Goal: Task Accomplishment & Management: Manage account settings

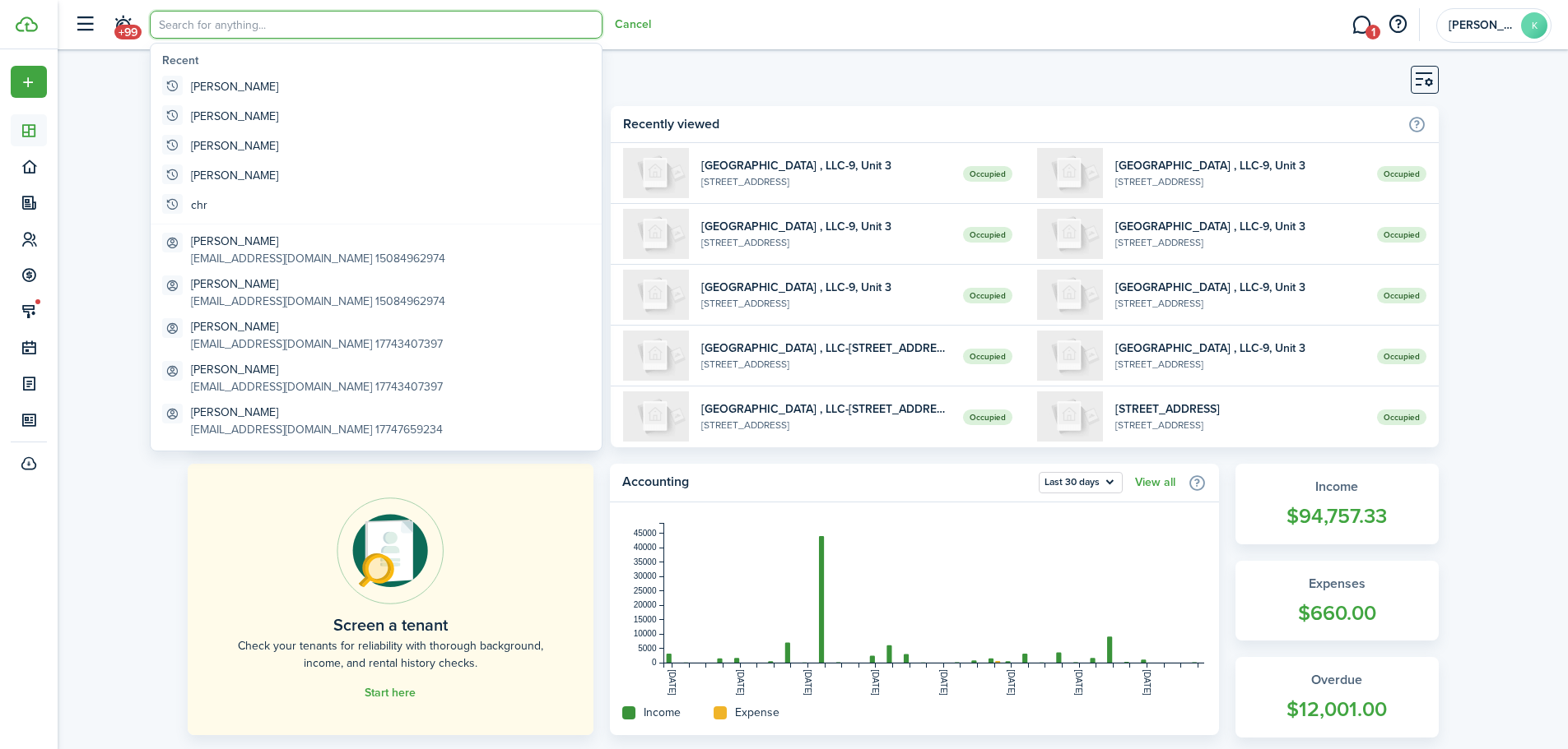
click at [183, 27] on input "search" at bounding box center [376, 25] width 452 height 28
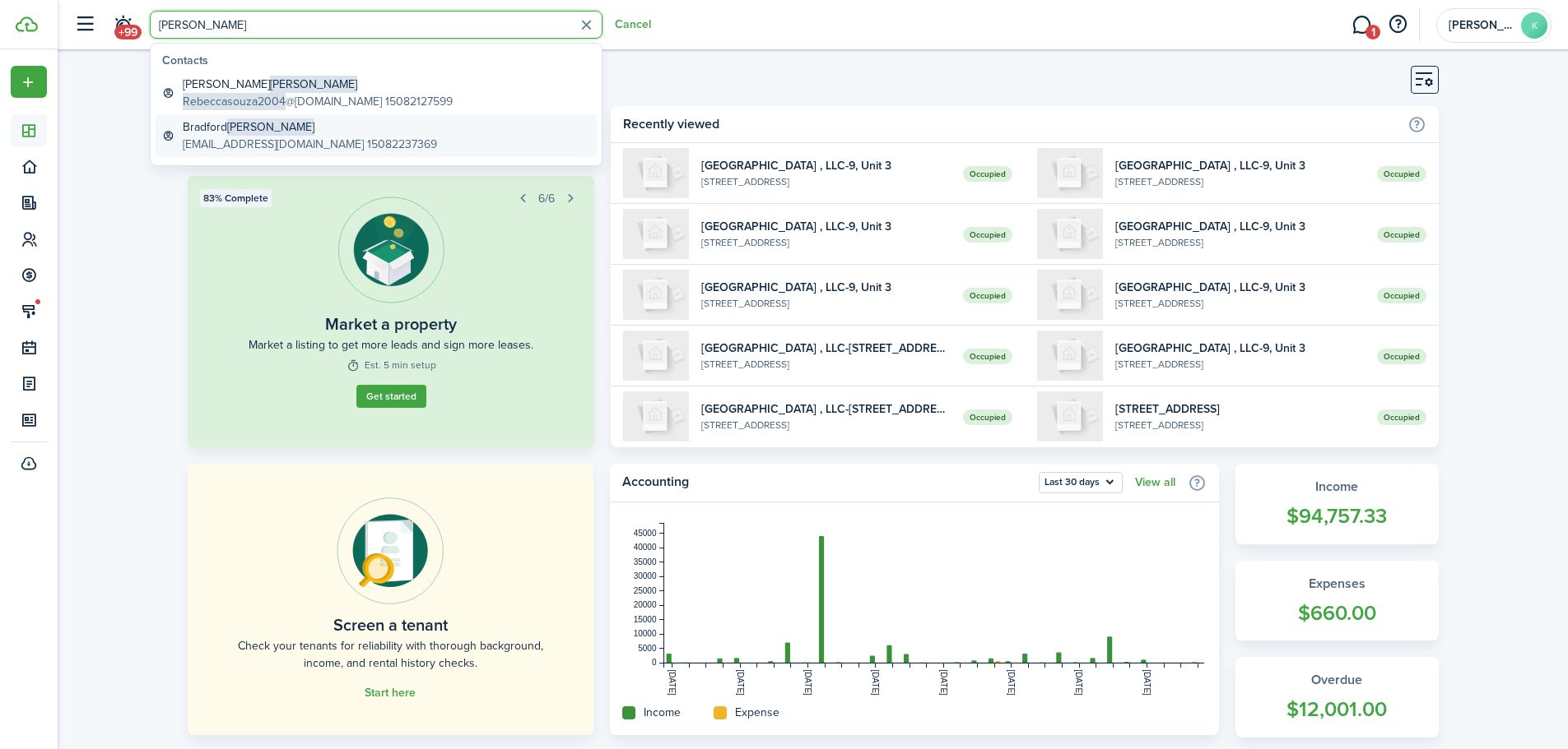
type input "[PERSON_NAME]"
click at [241, 143] on global-search-item-description "[EMAIL_ADDRESS][DOMAIN_NAME] 15082237369" at bounding box center [310, 144] width 254 height 17
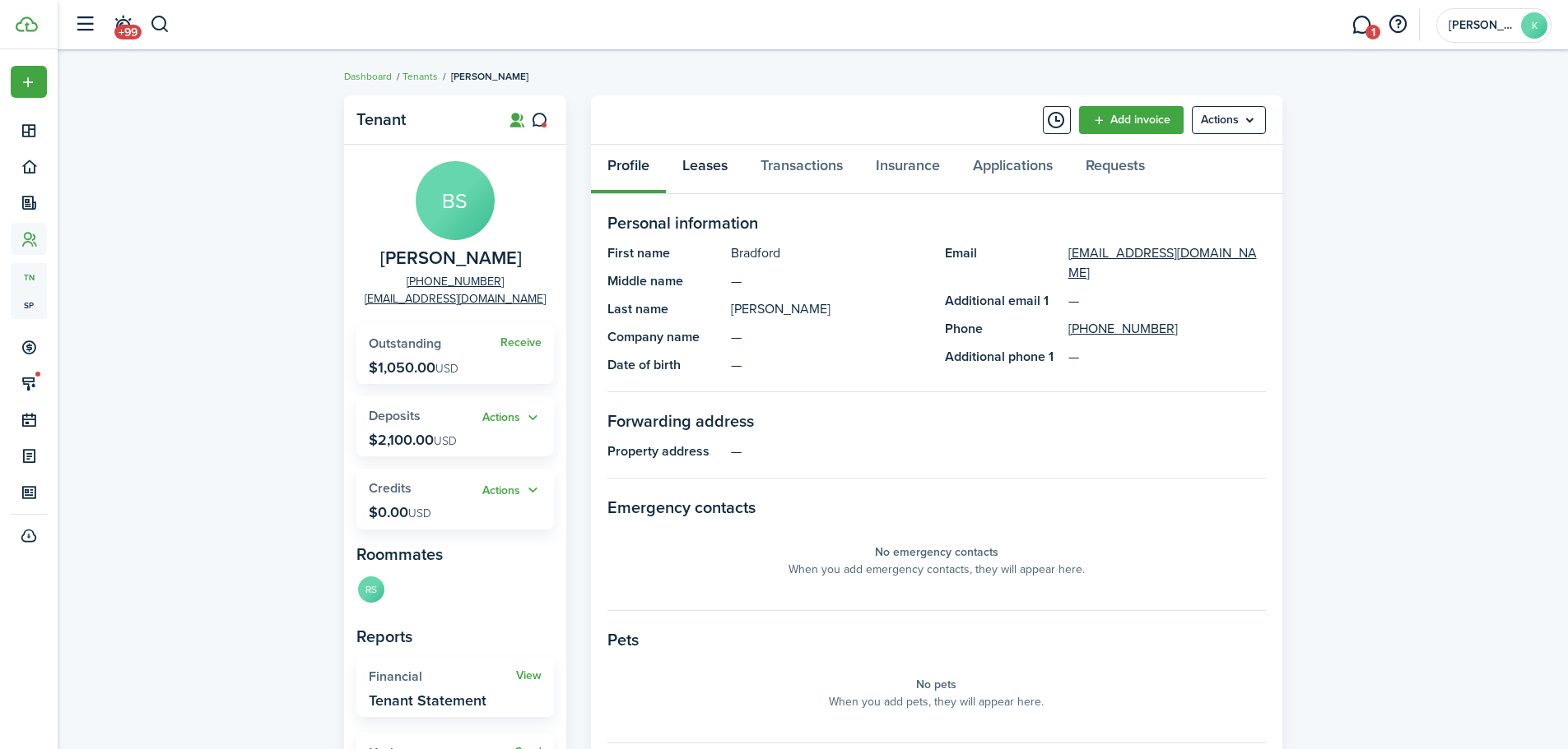
click at [712, 170] on link "Leases" at bounding box center [705, 170] width 79 height 49
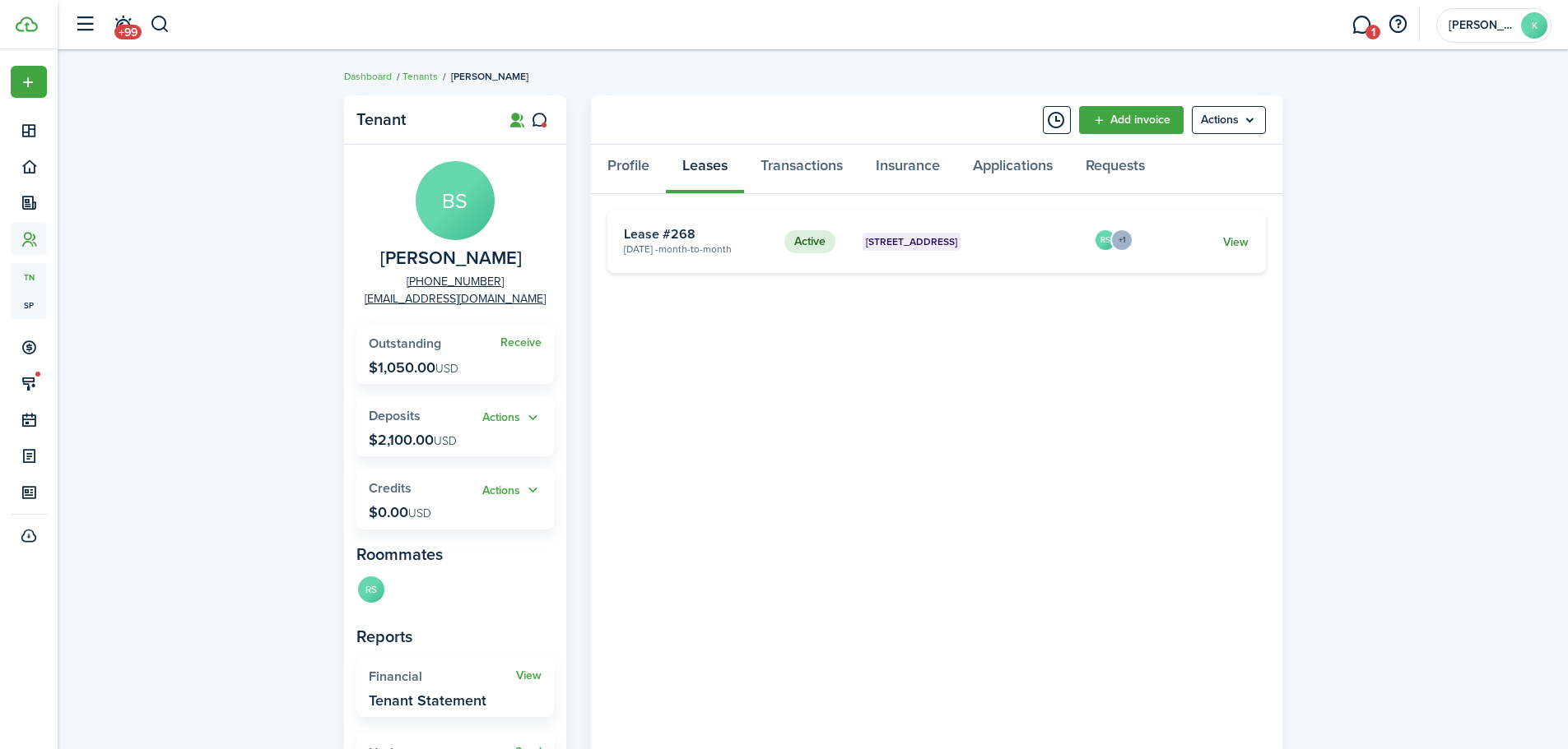
click at [1239, 239] on link "View" at bounding box center [1236, 242] width 26 height 17
click at [805, 163] on link "Transactions" at bounding box center [801, 170] width 115 height 49
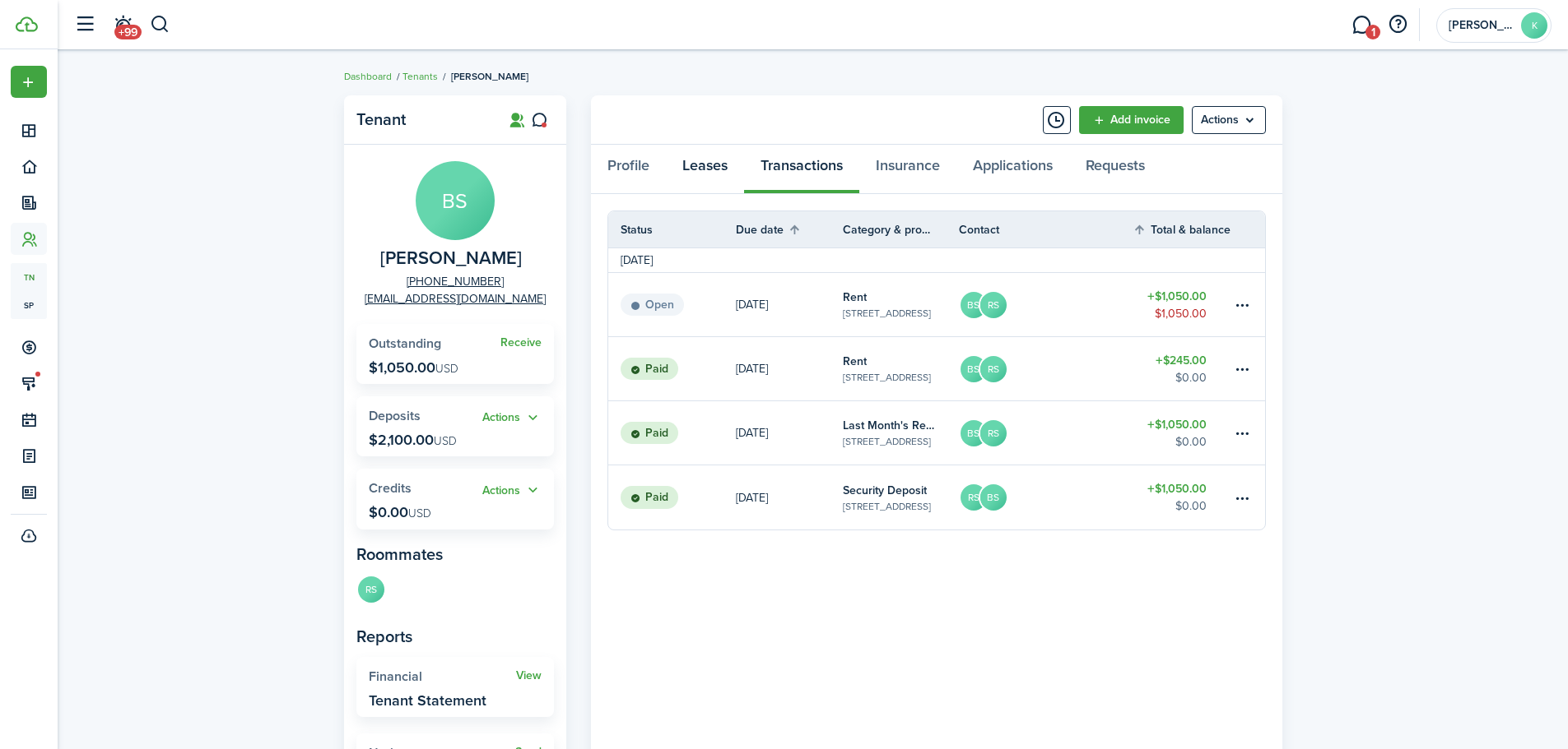
click at [703, 158] on link "Leases" at bounding box center [705, 170] width 79 height 49
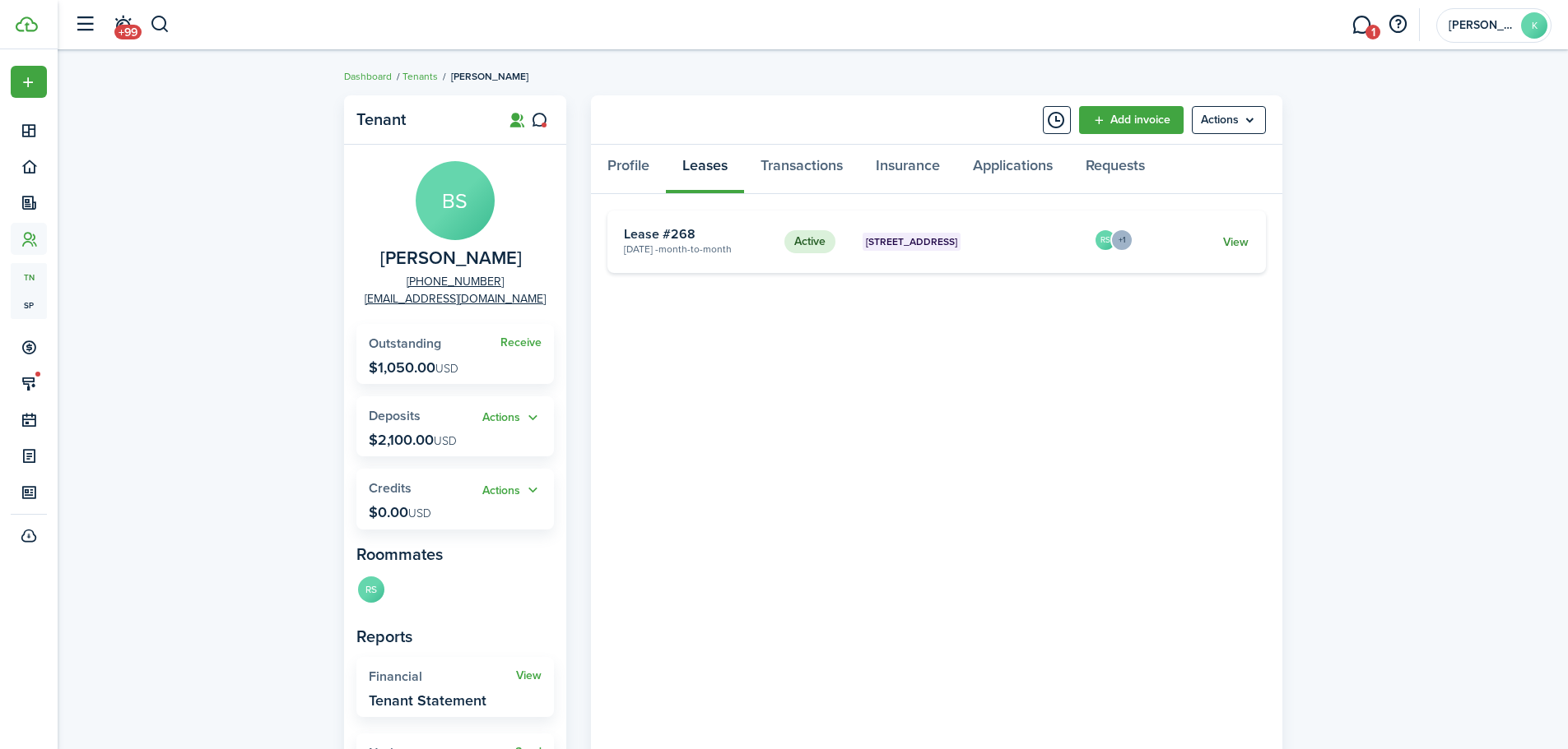
click at [1240, 244] on link "View" at bounding box center [1236, 242] width 26 height 17
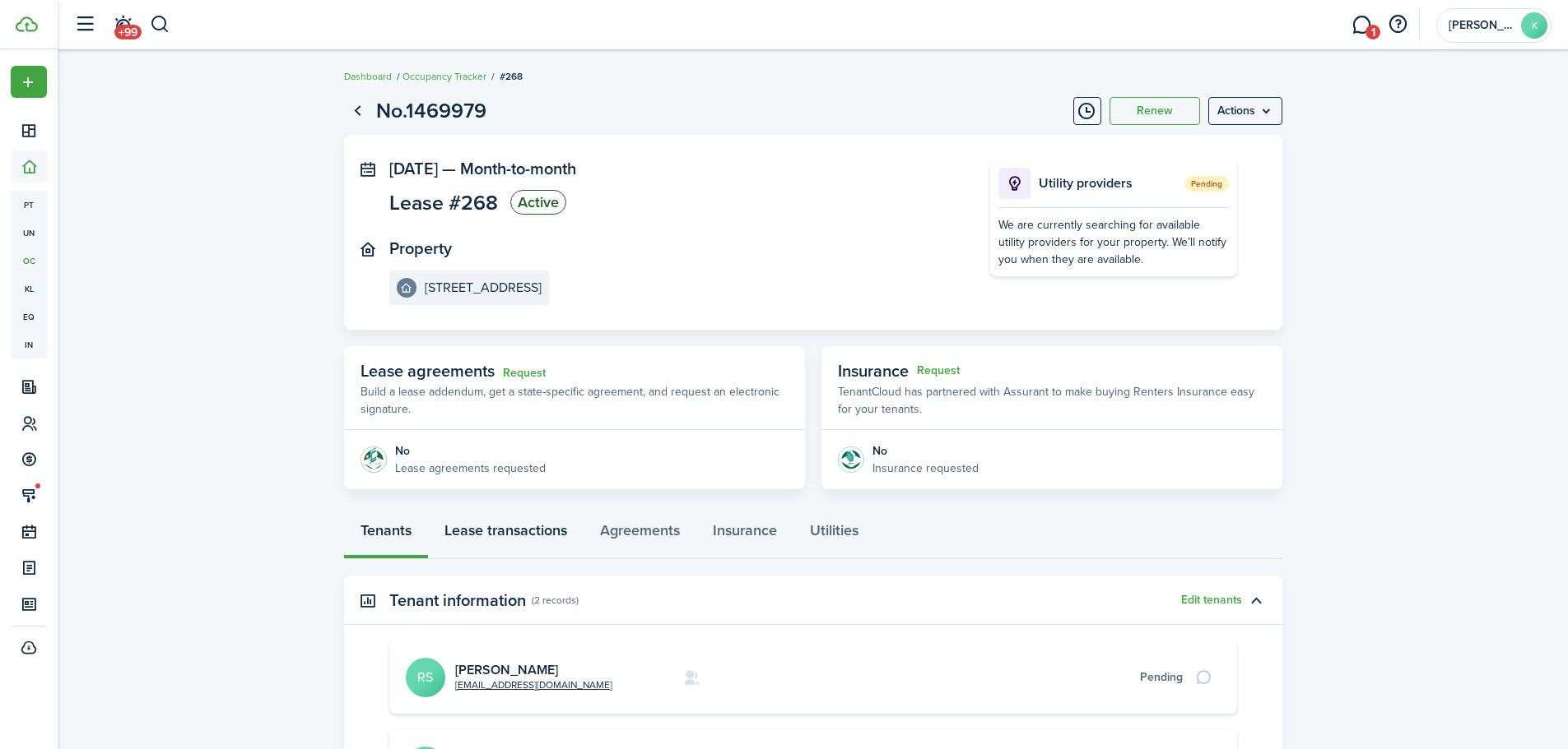
click at [509, 524] on link "Lease transactions" at bounding box center [505, 535] width 155 height 49
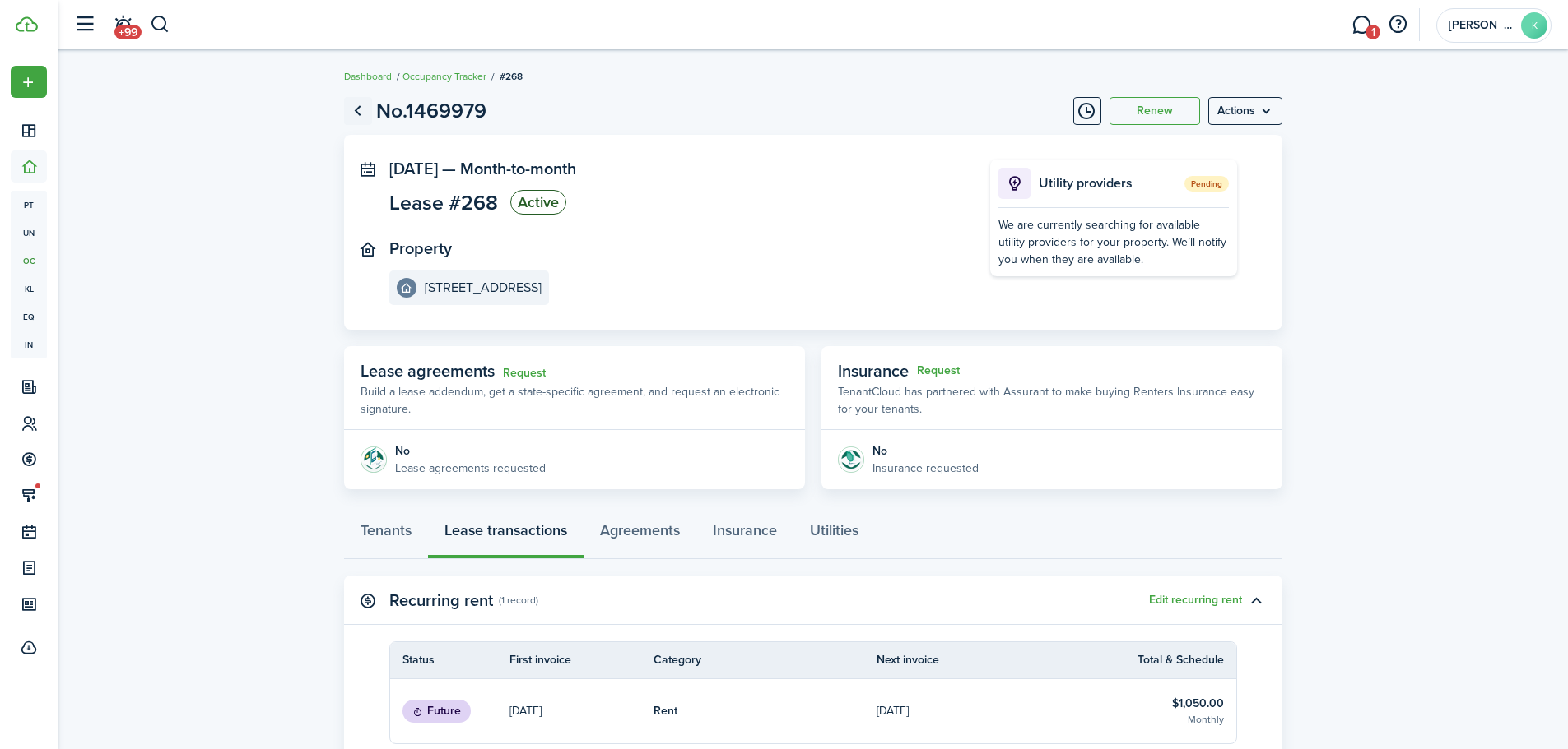
click at [358, 109] on link "Go back" at bounding box center [358, 111] width 28 height 28
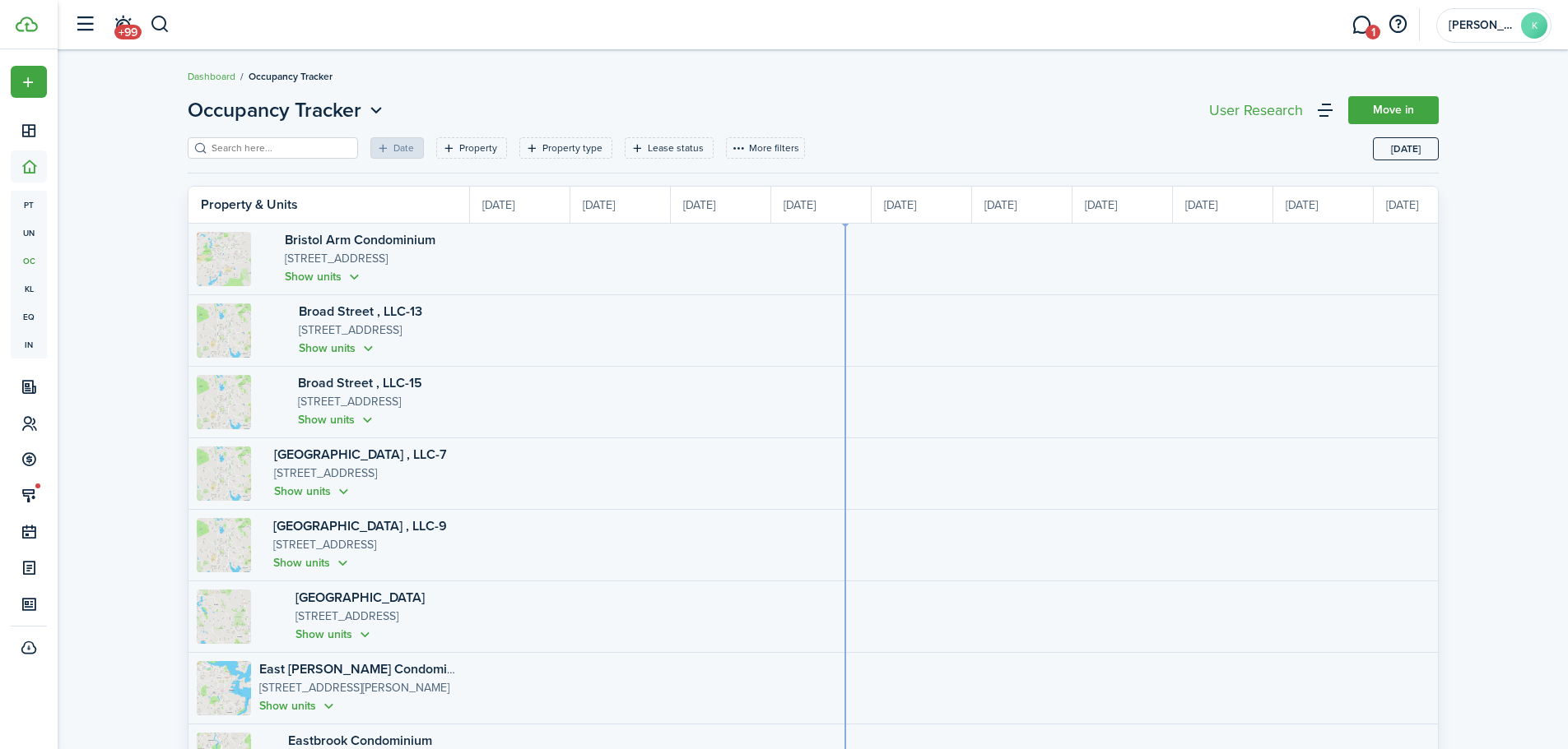
scroll to position [0, 301]
click at [160, 25] on button "button" at bounding box center [160, 25] width 20 height 28
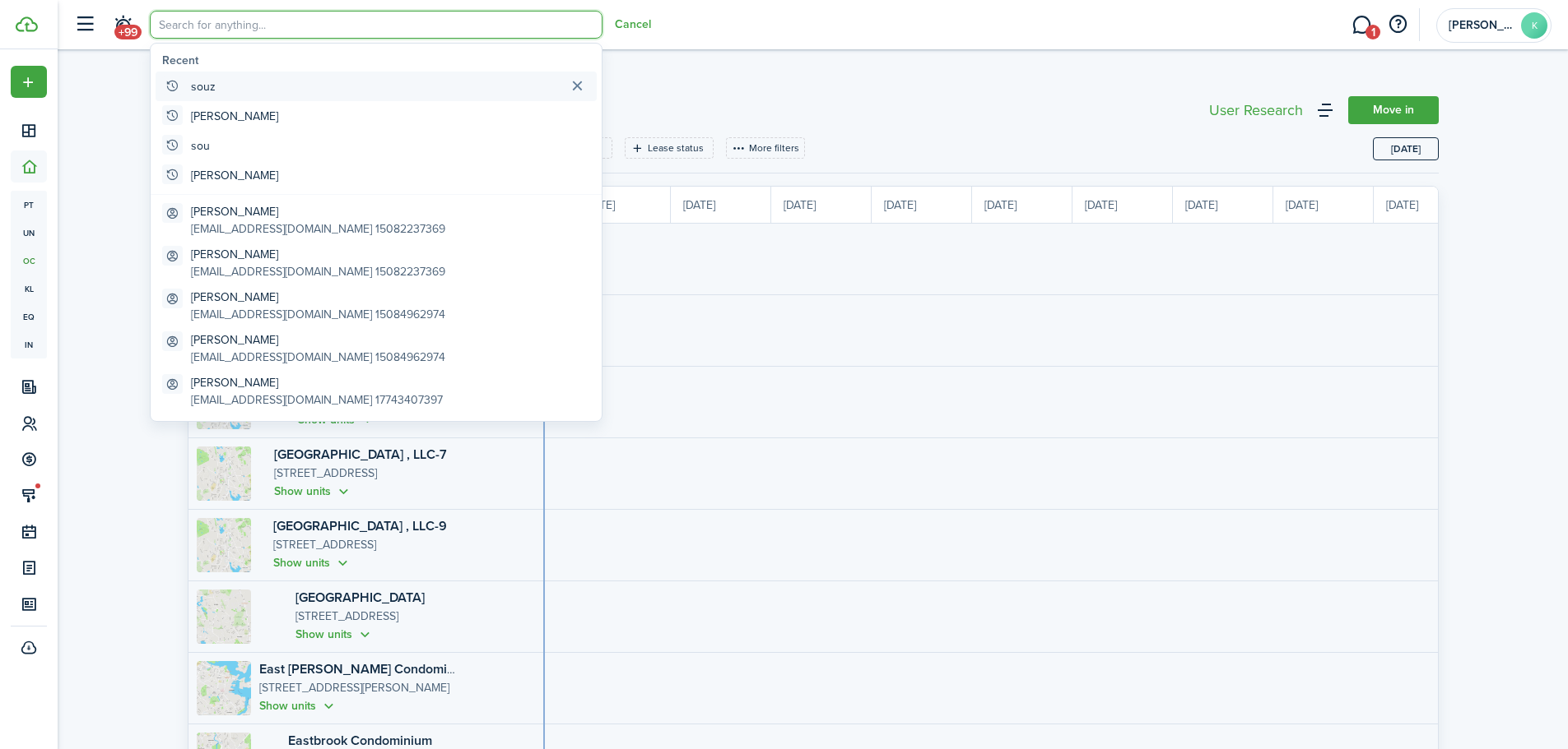
click at [210, 90] on global-search-item-title "souz" at bounding box center [203, 87] width 25 height 17
type input "souz"
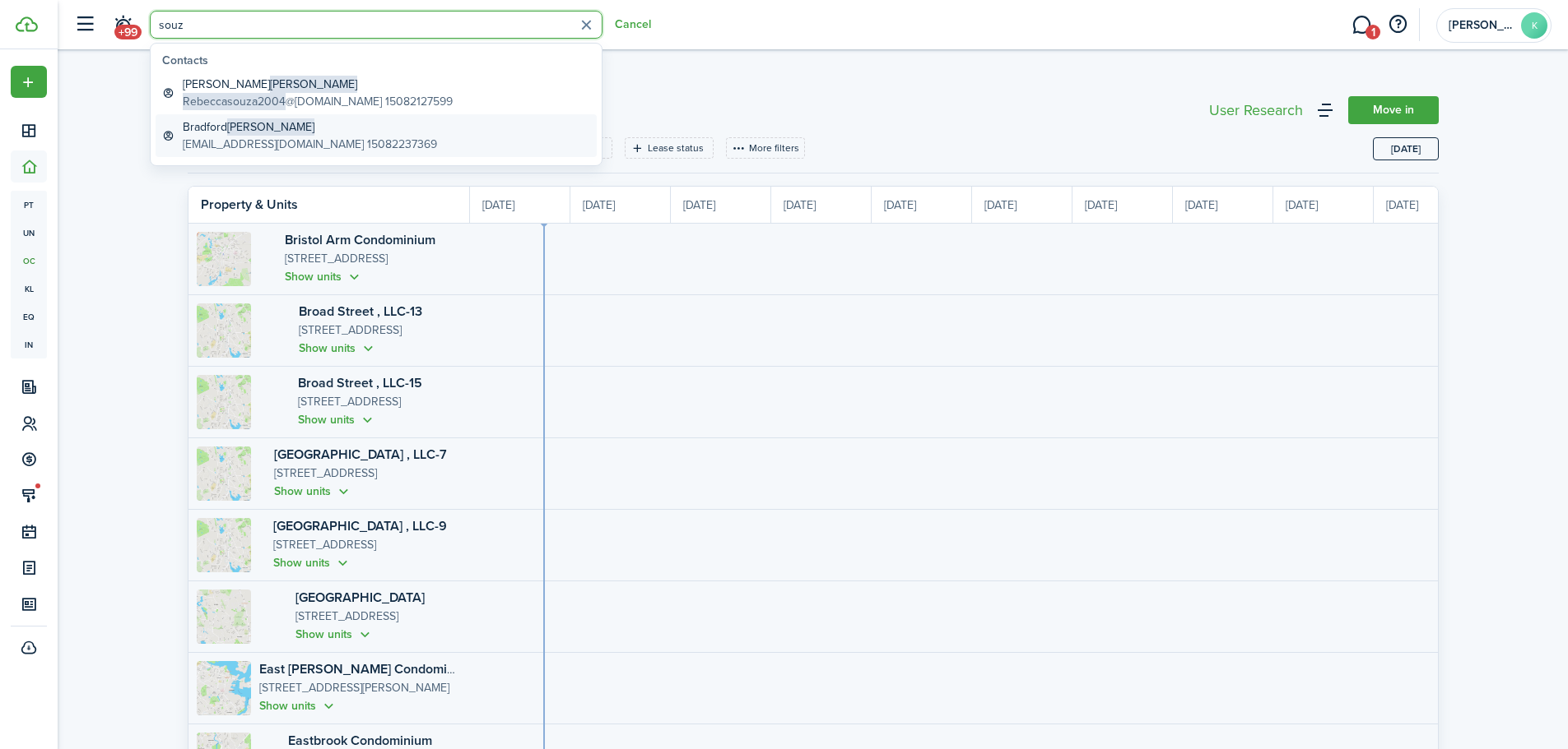
click at [230, 142] on global-search-item-description "[EMAIL_ADDRESS][DOMAIN_NAME] 15082237369" at bounding box center [310, 144] width 254 height 17
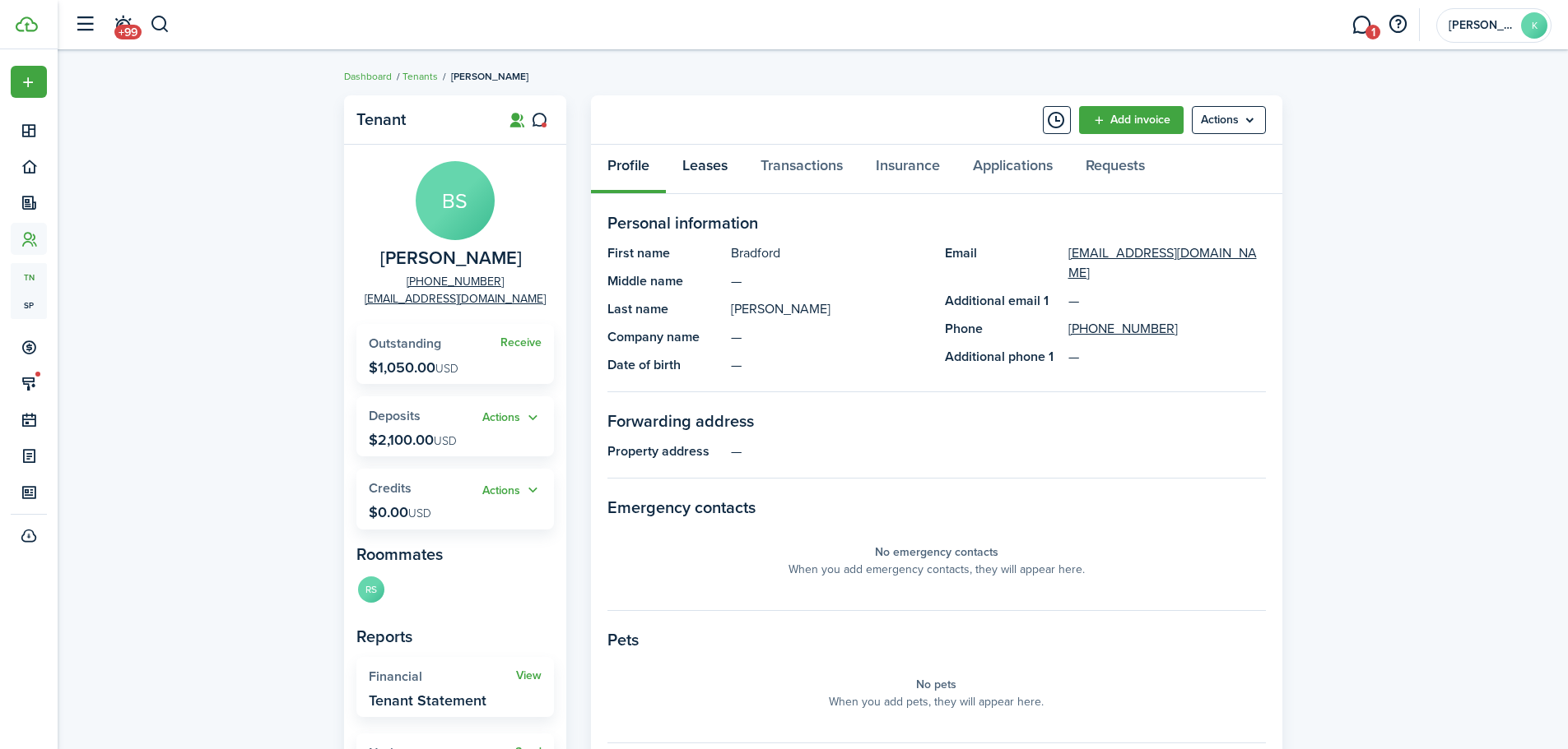
click at [702, 174] on link "Leases" at bounding box center [705, 170] width 79 height 49
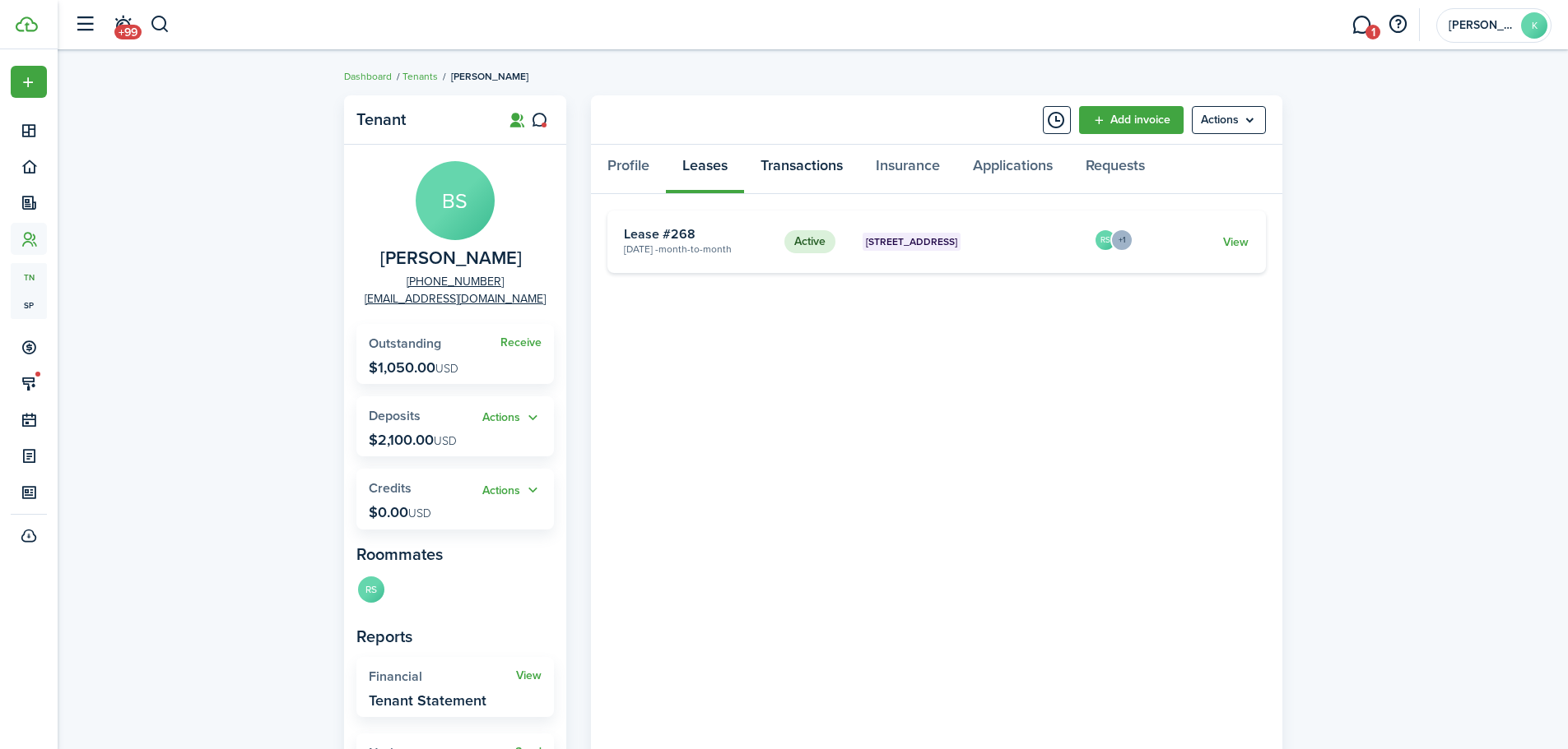
click at [788, 164] on link "Transactions" at bounding box center [801, 170] width 115 height 49
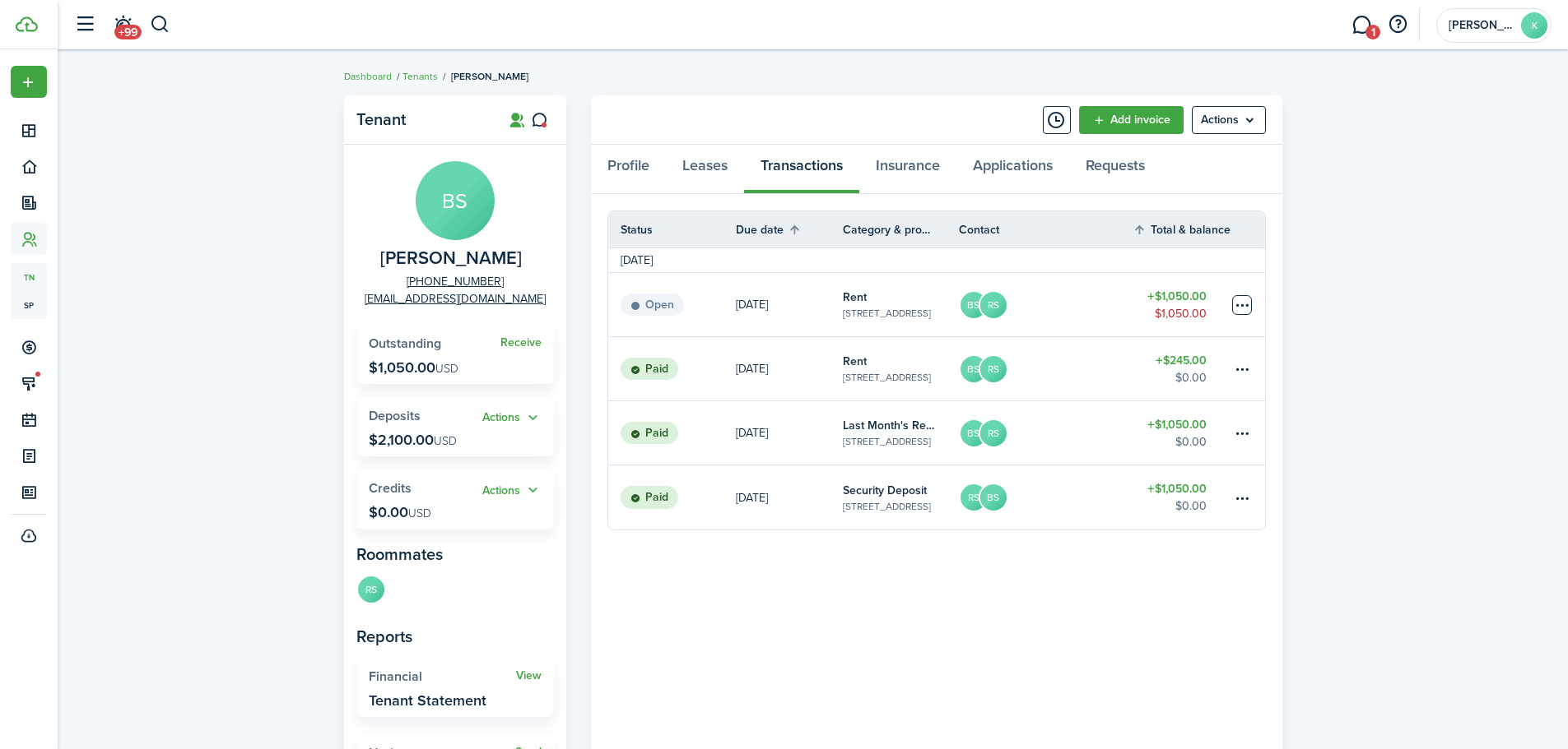
click at [1246, 300] on table-menu-btn-icon at bounding box center [1242, 305] width 20 height 20
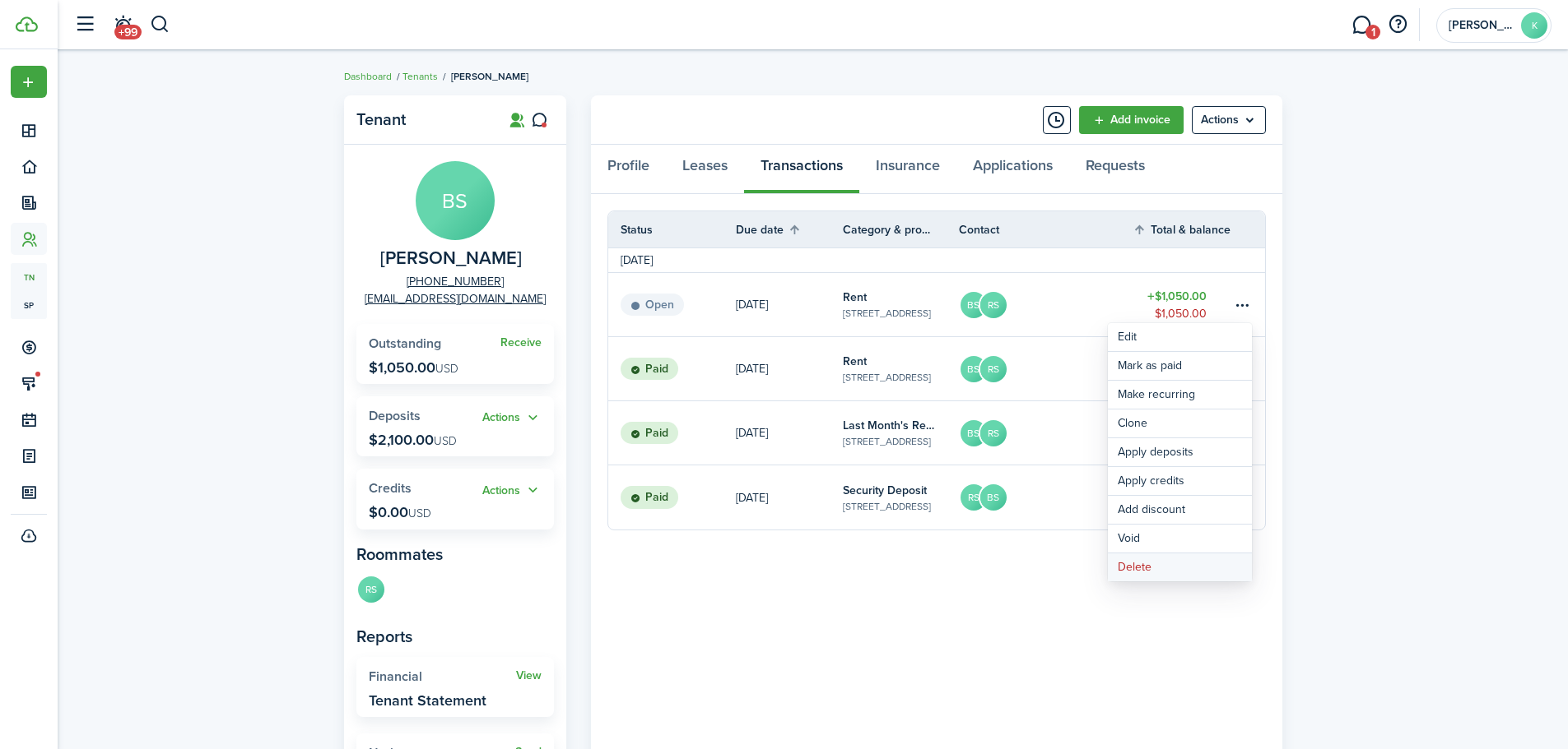
click at [1152, 570] on button "Delete" at bounding box center [1180, 567] width 144 height 28
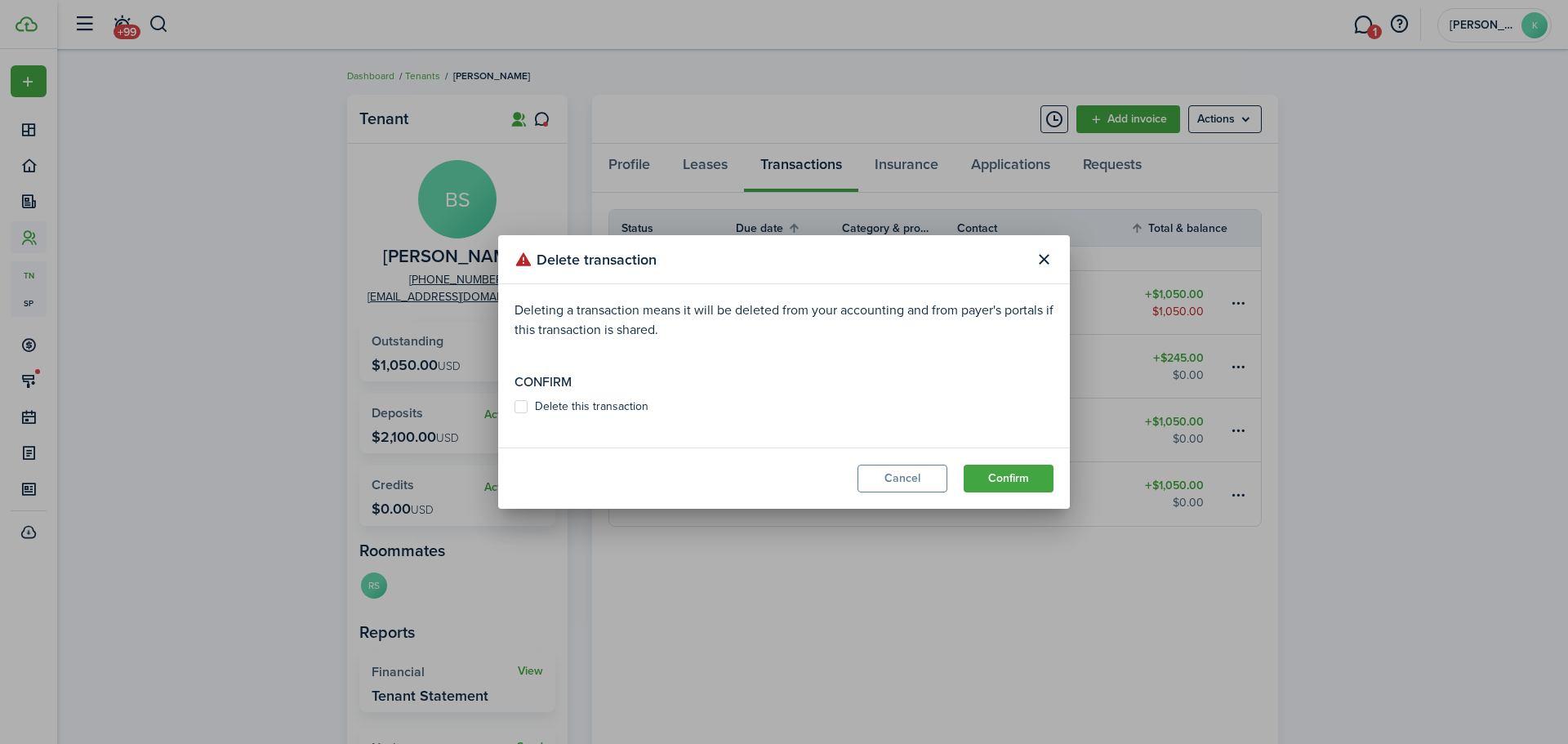
click at [516, 404] on label "Delete this transaction" at bounding box center [582, 407] width 134 height 13
click at [515, 407] on input "Delete this transaction" at bounding box center [514, 407] width 1 height 1
checkbox input "true"
click at [1006, 480] on button "Confirm" at bounding box center [1009, 479] width 90 height 28
